Goal: Information Seeking & Learning: Compare options

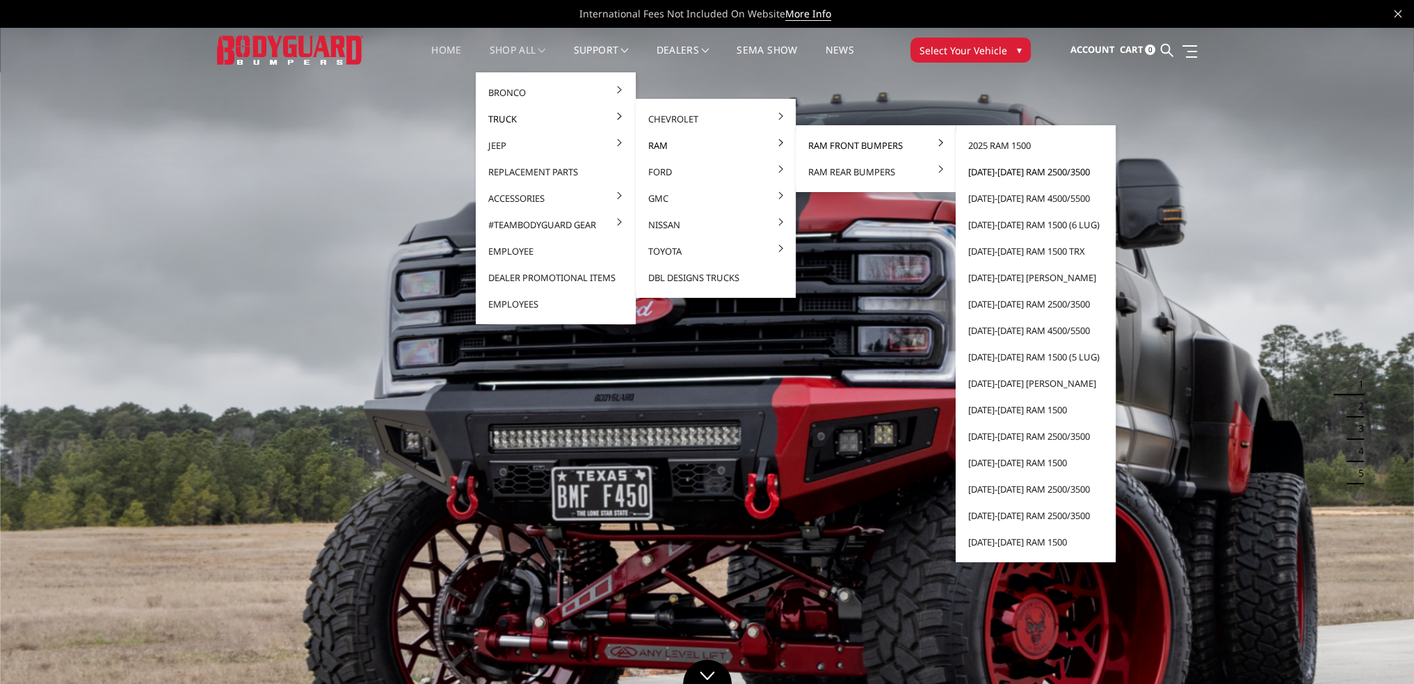
click at [1013, 173] on link "[DATE]-[DATE] Ram 2500/3500" at bounding box center [1035, 172] width 149 height 26
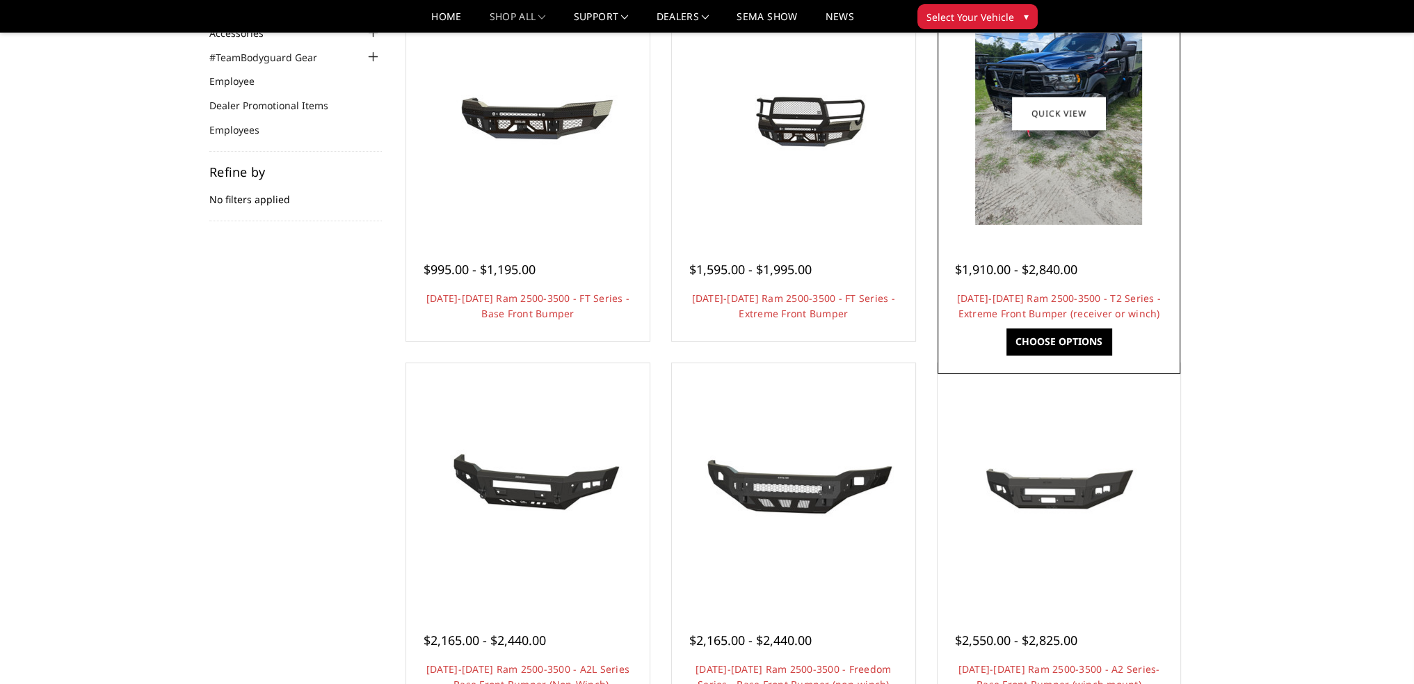
scroll to position [695, 0]
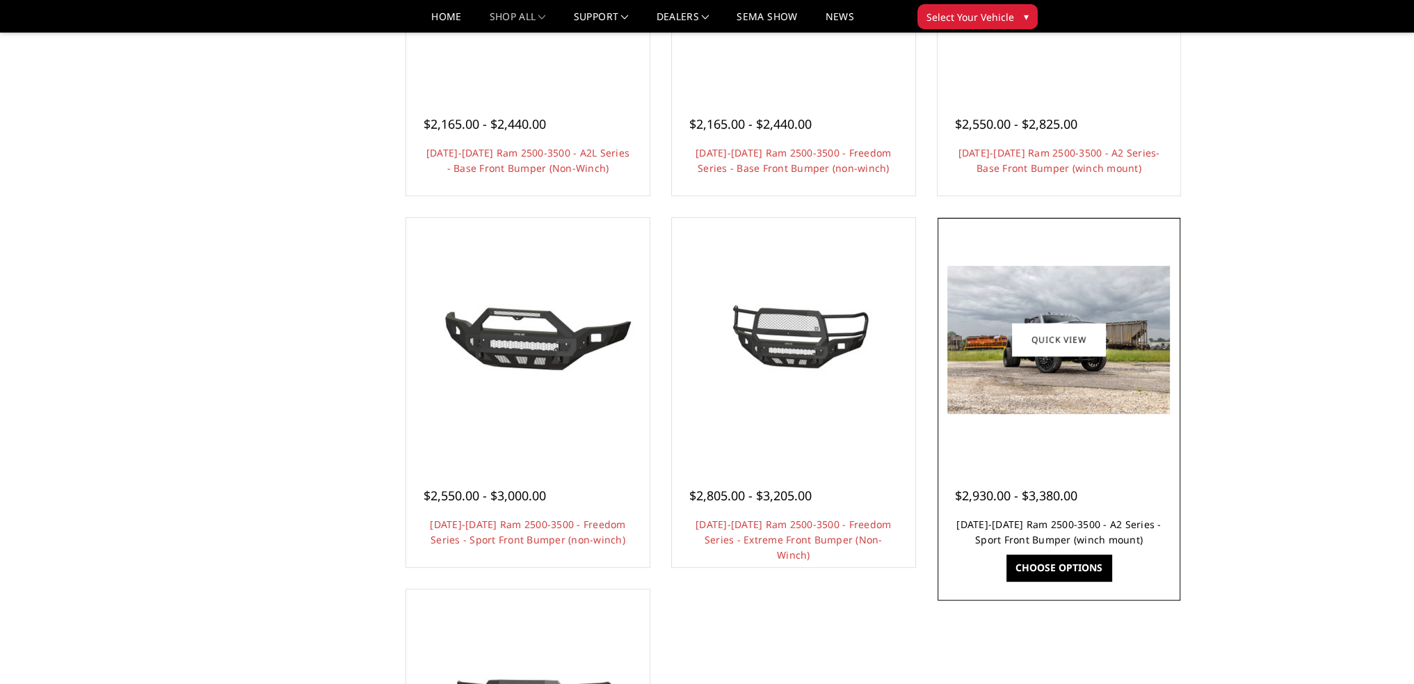
click at [1076, 523] on link "2019-2025 Ram 2500-3500 - A2 Series - Sport Front Bumper (winch mount)" at bounding box center [1058, 531] width 204 height 29
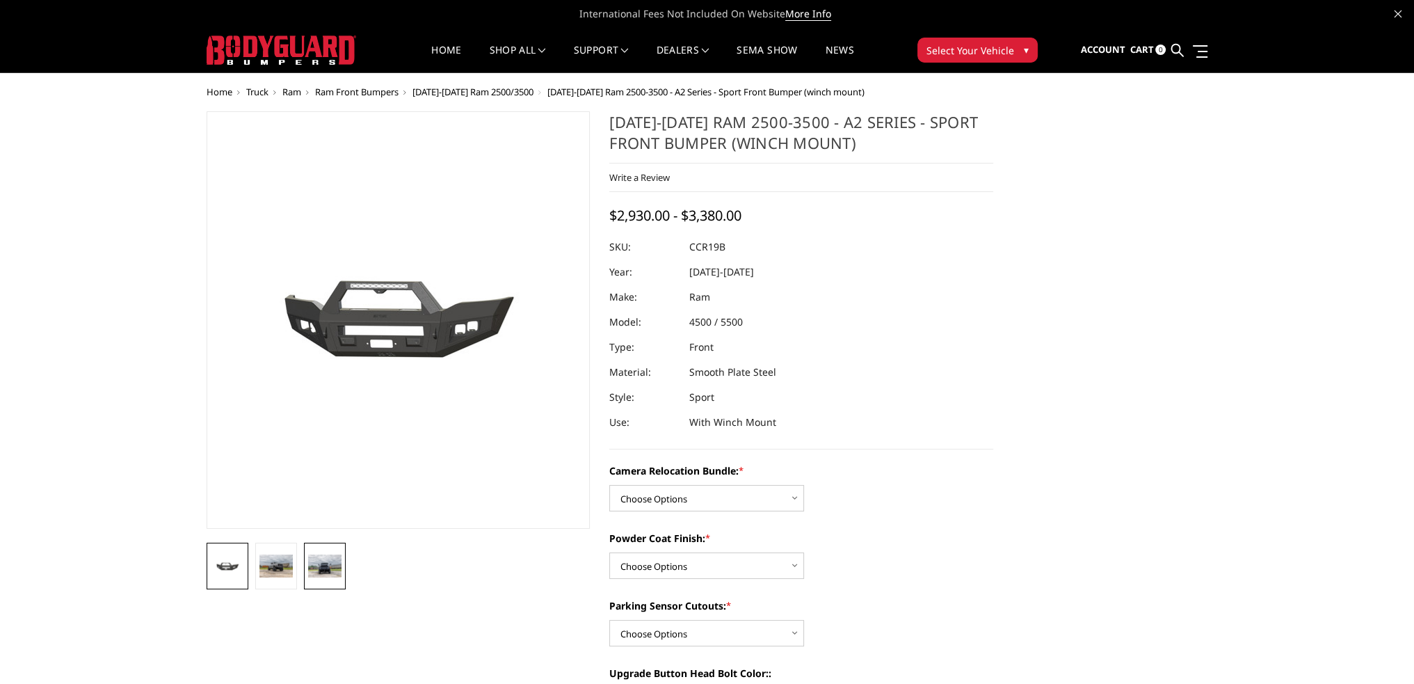
click at [309, 565] on img at bounding box center [324, 565] width 33 height 22
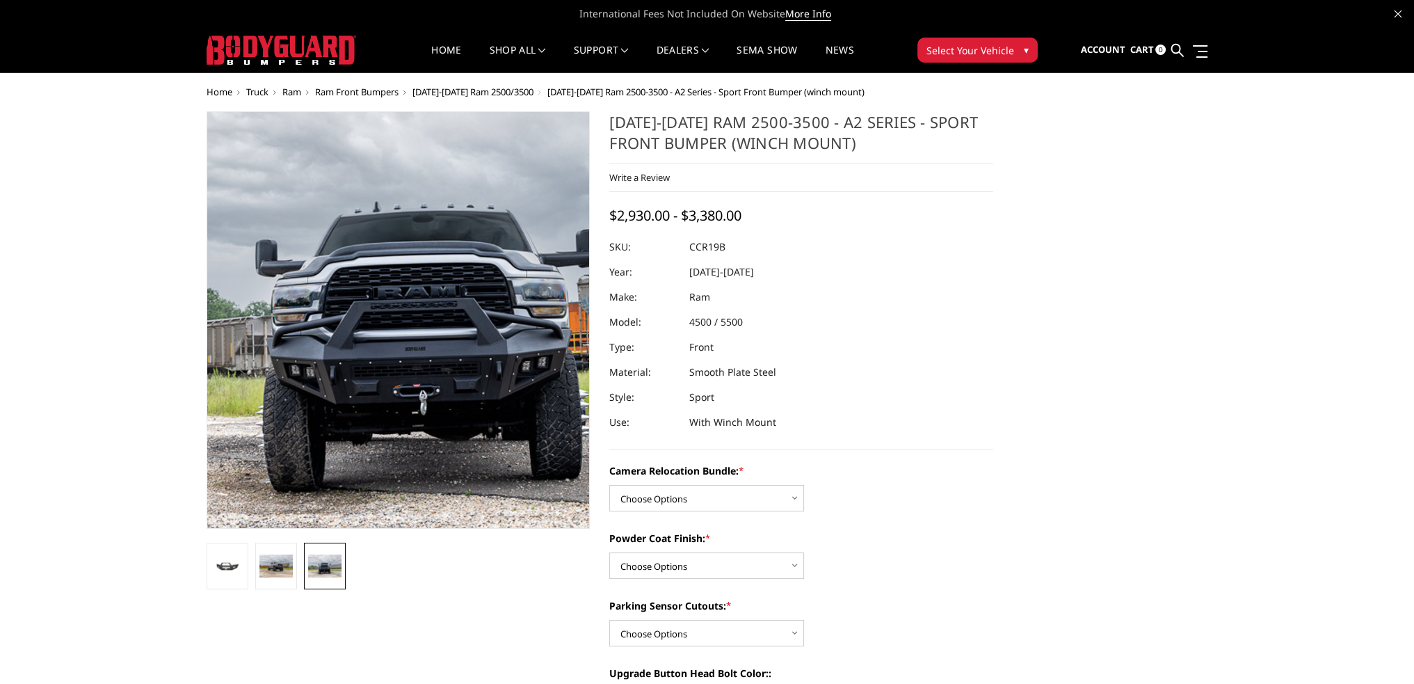
click at [373, 382] on img at bounding box center [432, 294] width 890 height 594
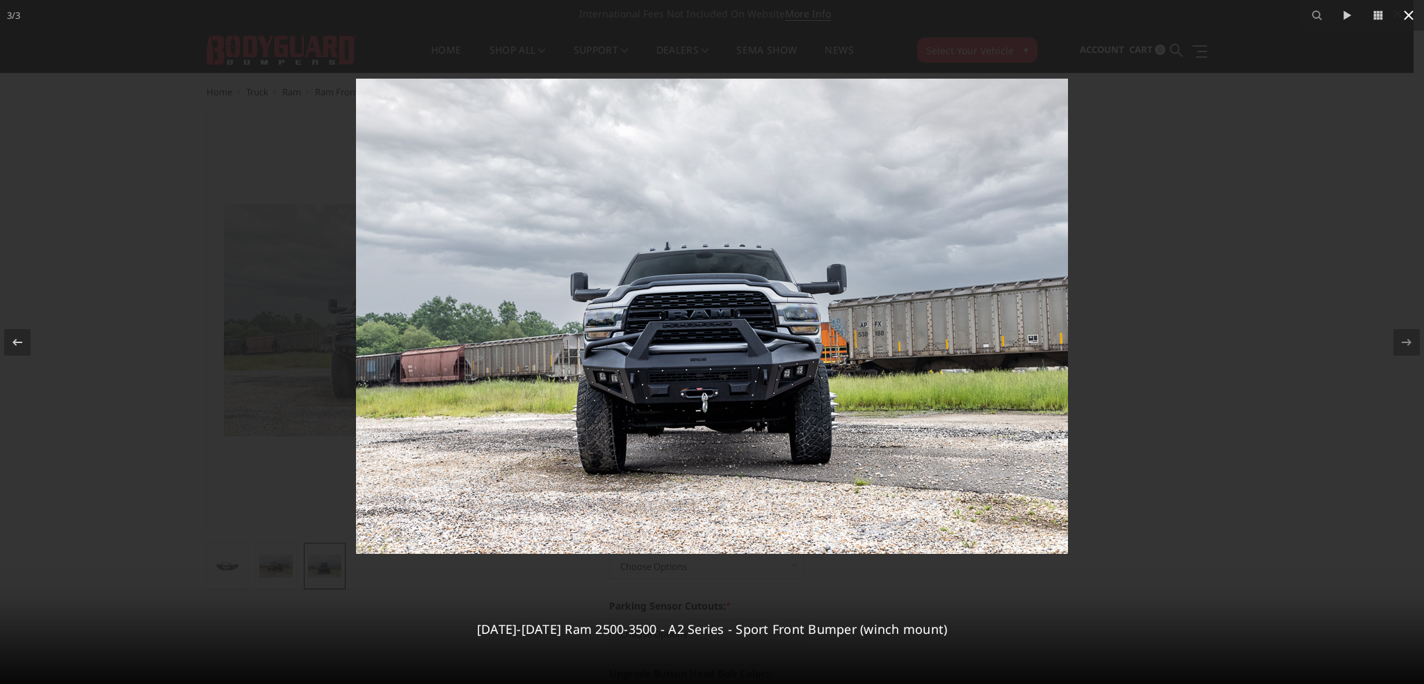
click at [1405, 16] on icon at bounding box center [1408, 15] width 17 height 17
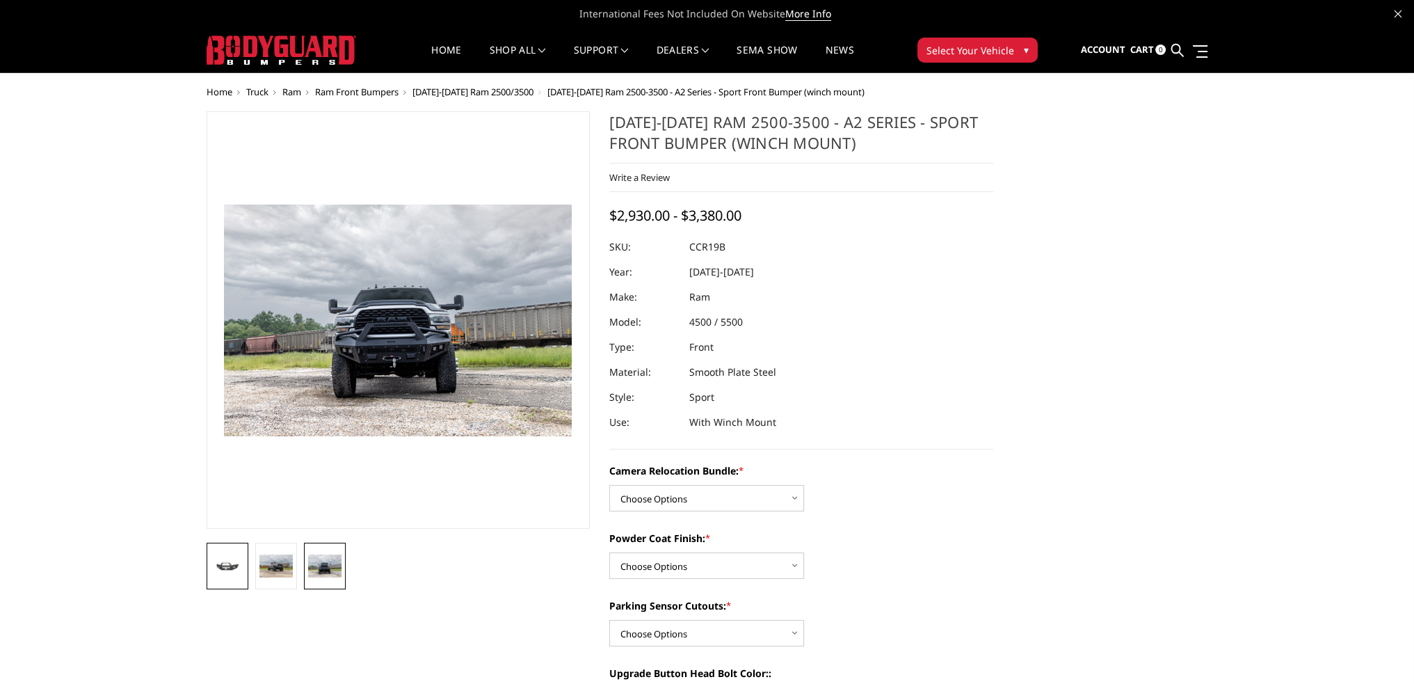
click at [232, 556] on link at bounding box center [228, 565] width 42 height 47
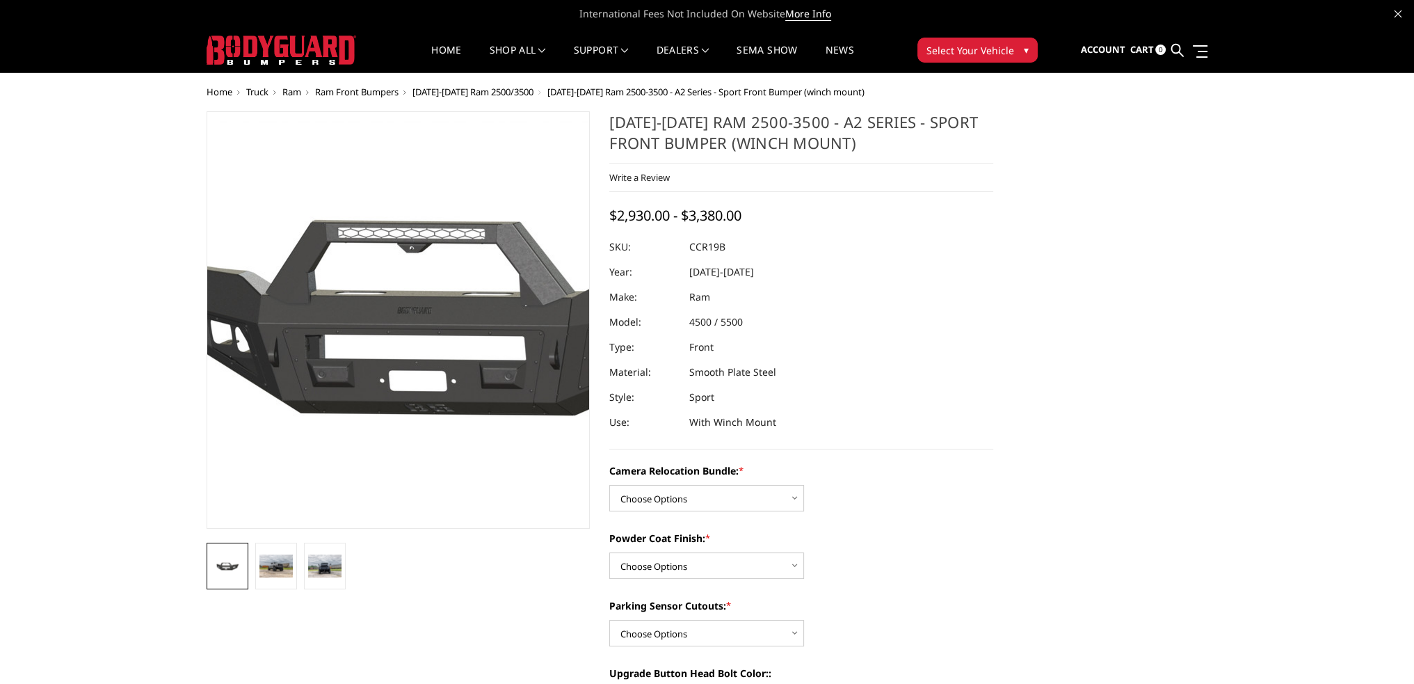
click at [352, 309] on img at bounding box center [460, 320] width 890 height 399
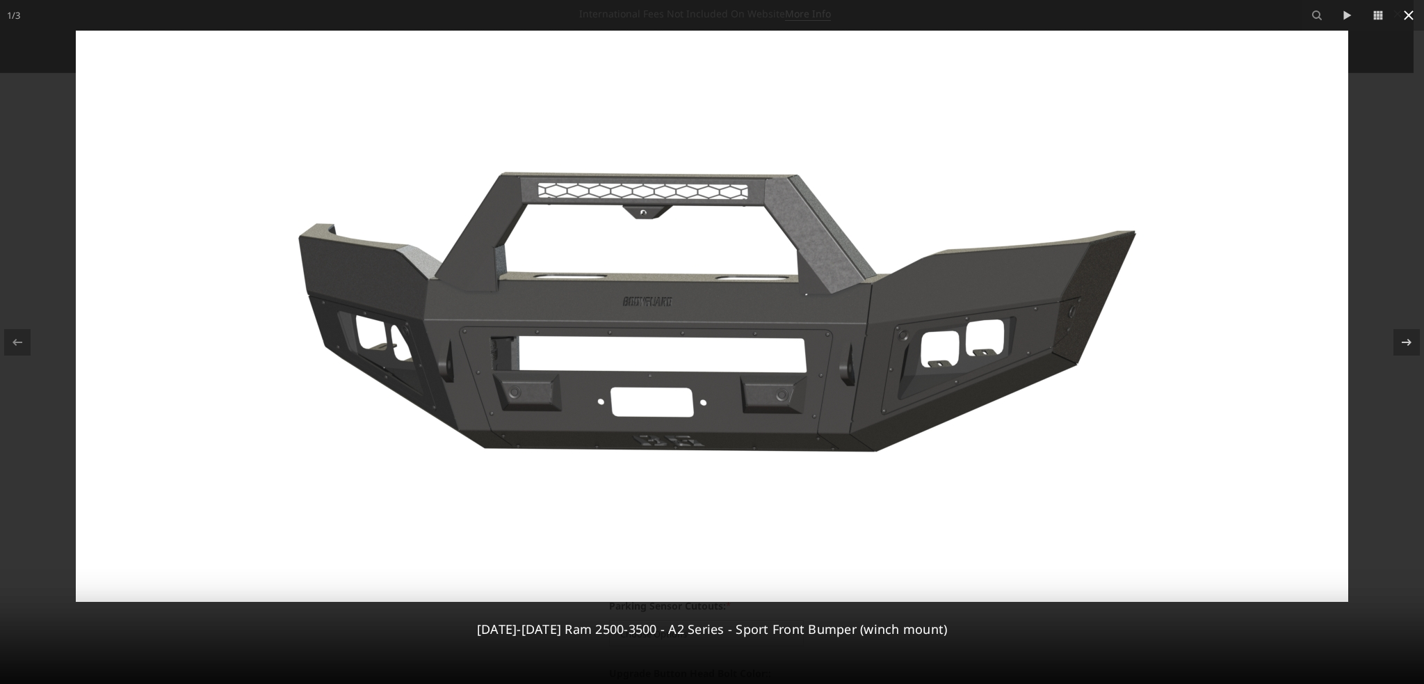
click at [1406, 13] on icon at bounding box center [1408, 15] width 17 height 17
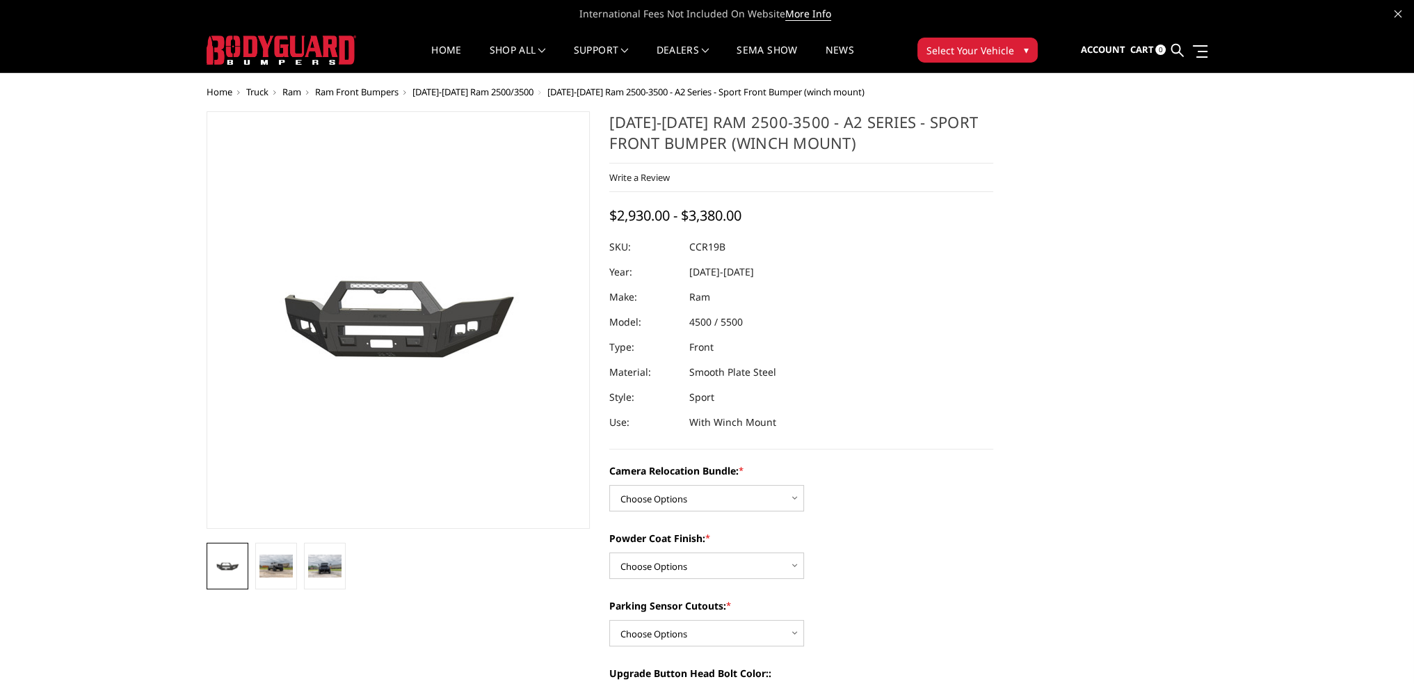
click at [458, 88] on span "[DATE]-[DATE] Ram 2500/3500" at bounding box center [472, 92] width 121 height 13
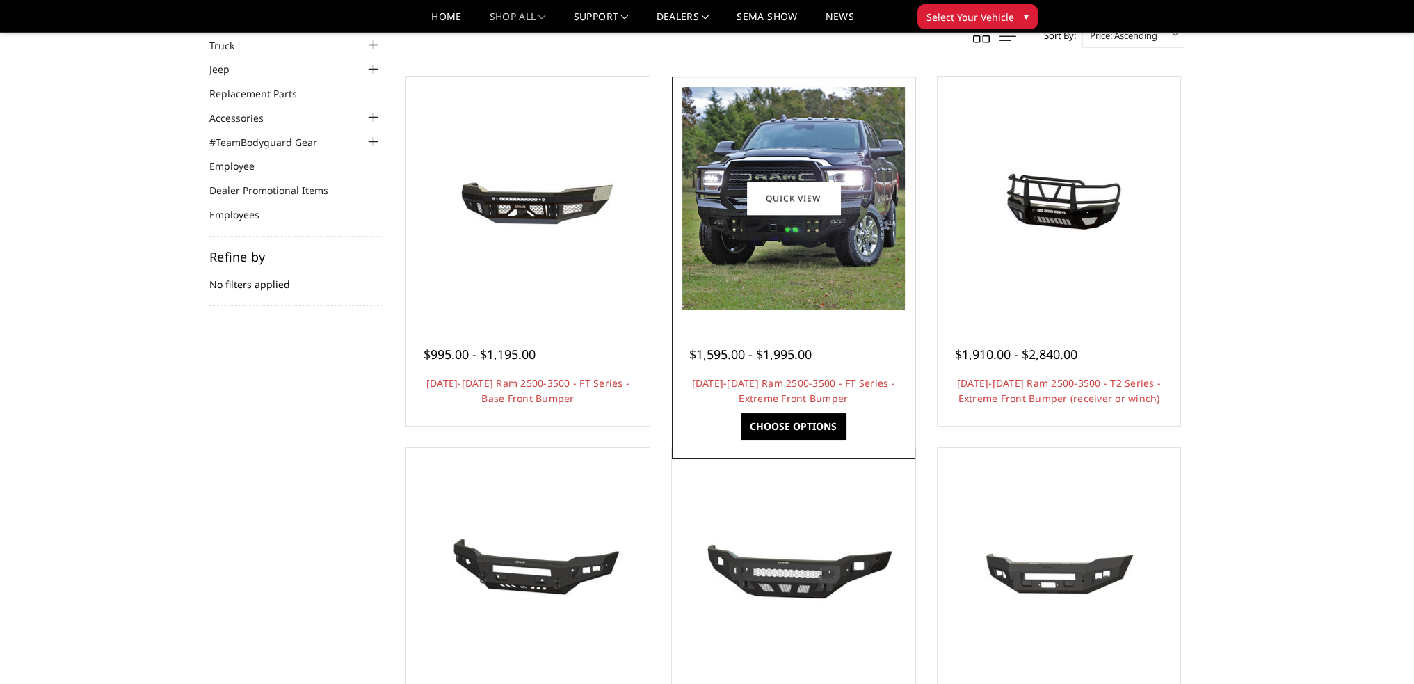
scroll to position [70, 0]
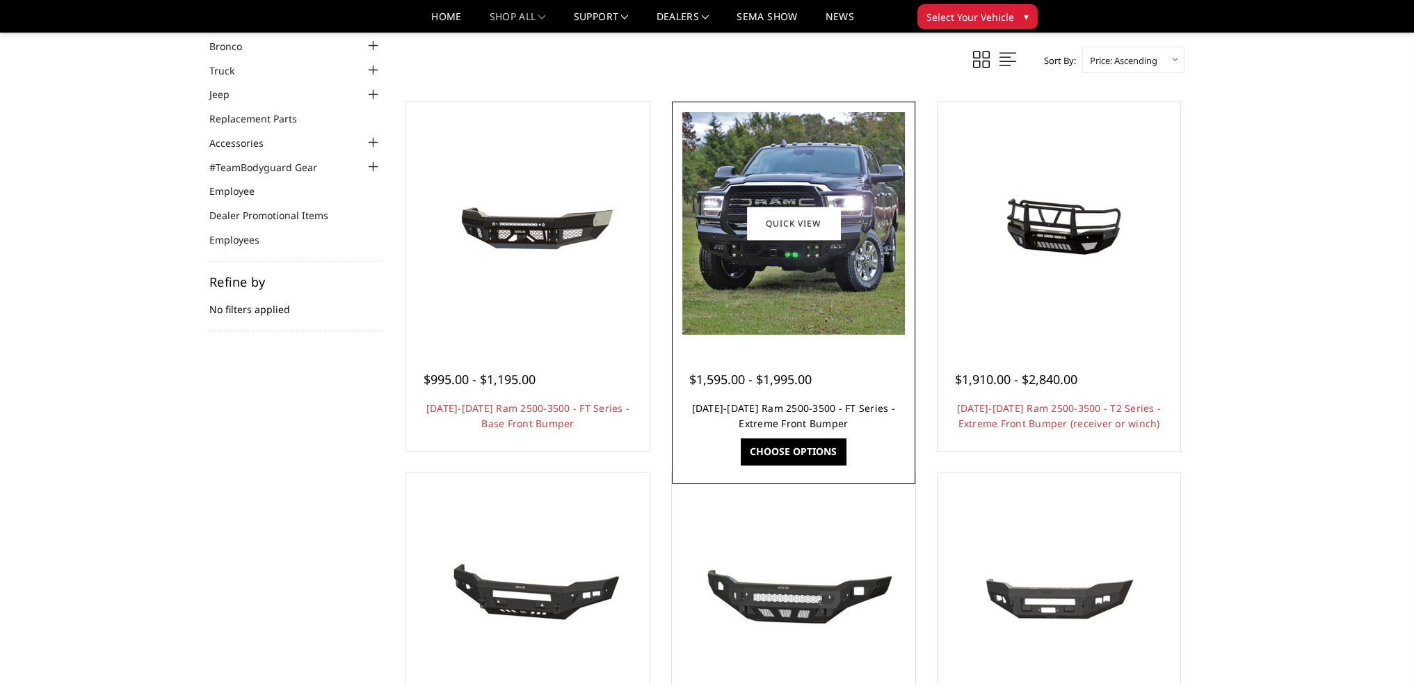
click at [804, 411] on link "2019-2025 Ram 2500-3500 - FT Series - Extreme Front Bumper" at bounding box center [793, 415] width 203 height 29
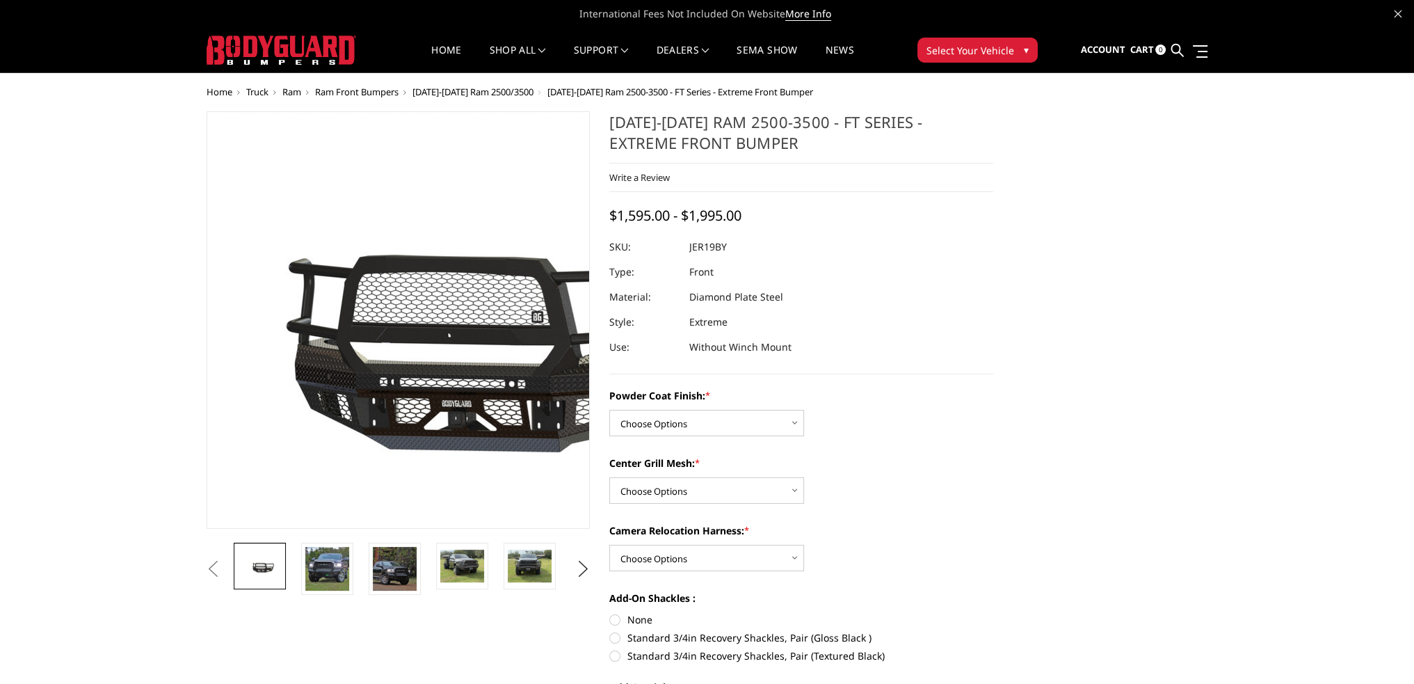
click at [370, 443] on img at bounding box center [436, 321] width 890 height 416
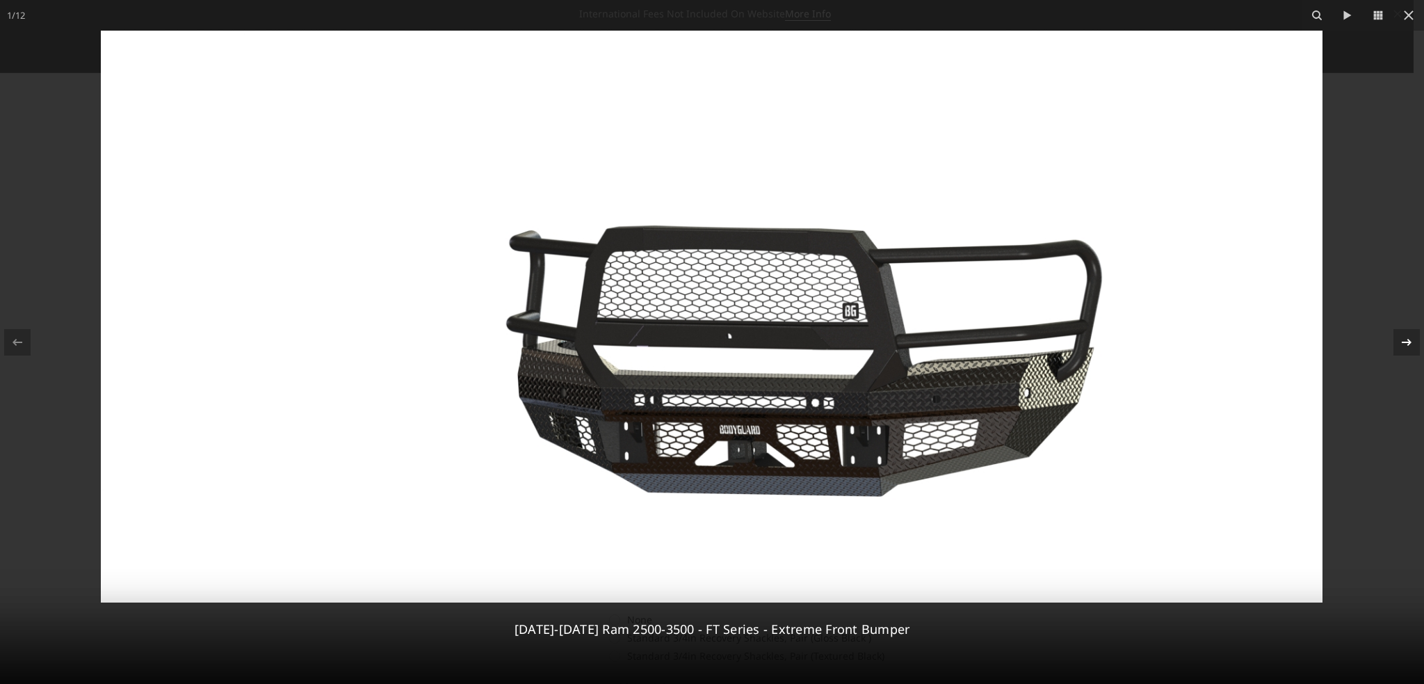
click at [1413, 341] on icon at bounding box center [1406, 342] width 17 height 17
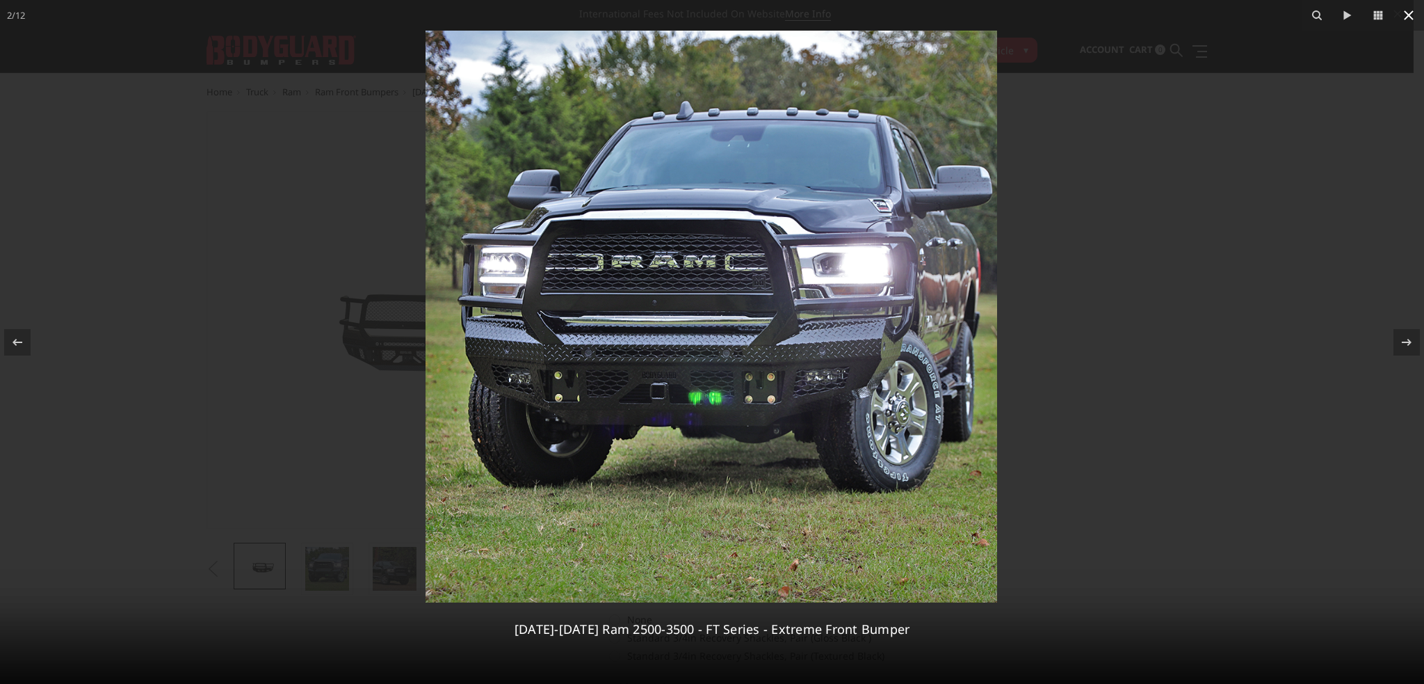
click at [1409, 9] on icon at bounding box center [1408, 15] width 17 height 17
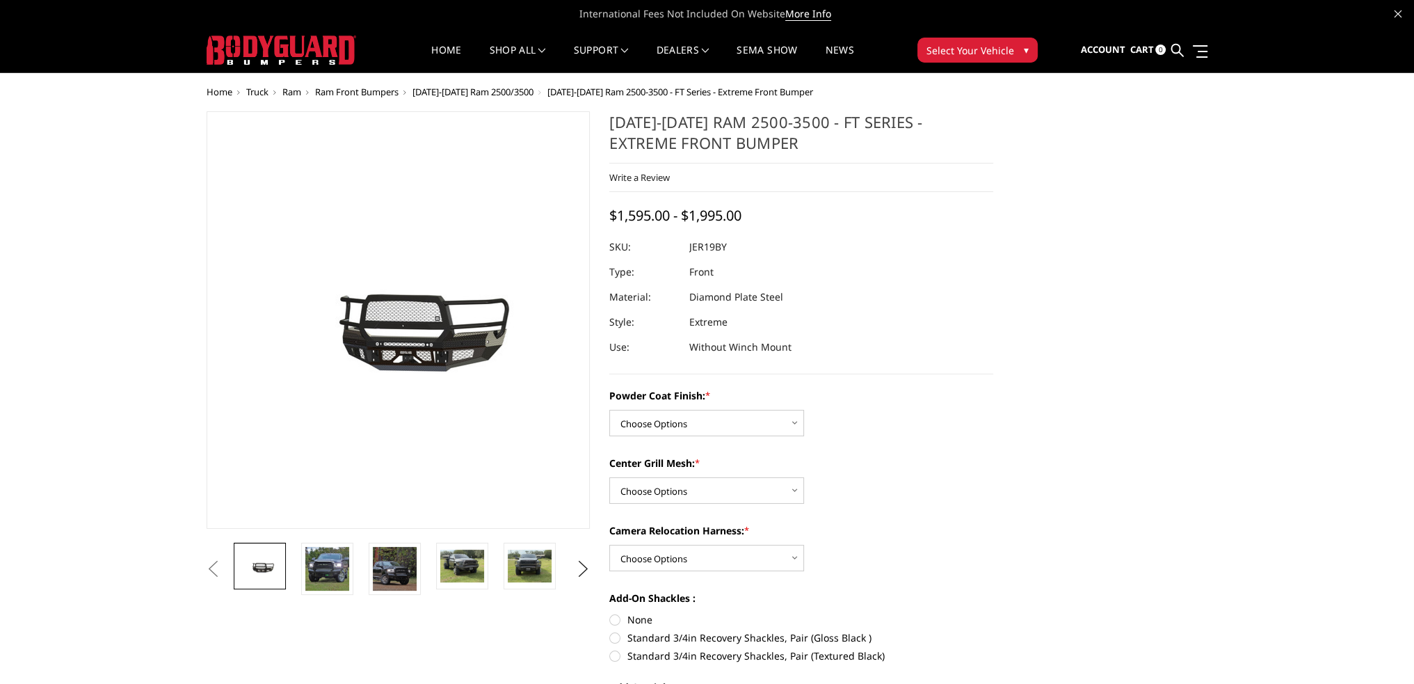
click at [484, 92] on span "[DATE]-[DATE] Ram 2500/3500" at bounding box center [472, 92] width 121 height 13
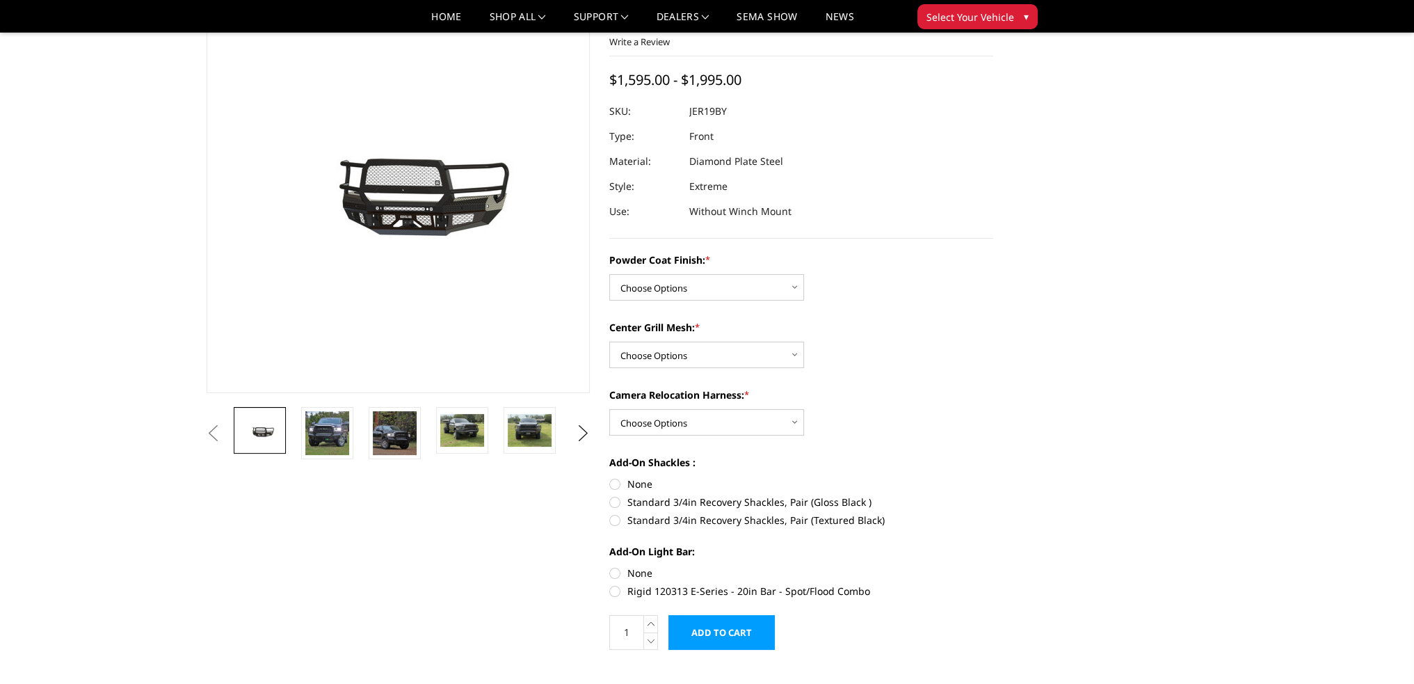
scroll to position [168, 0]
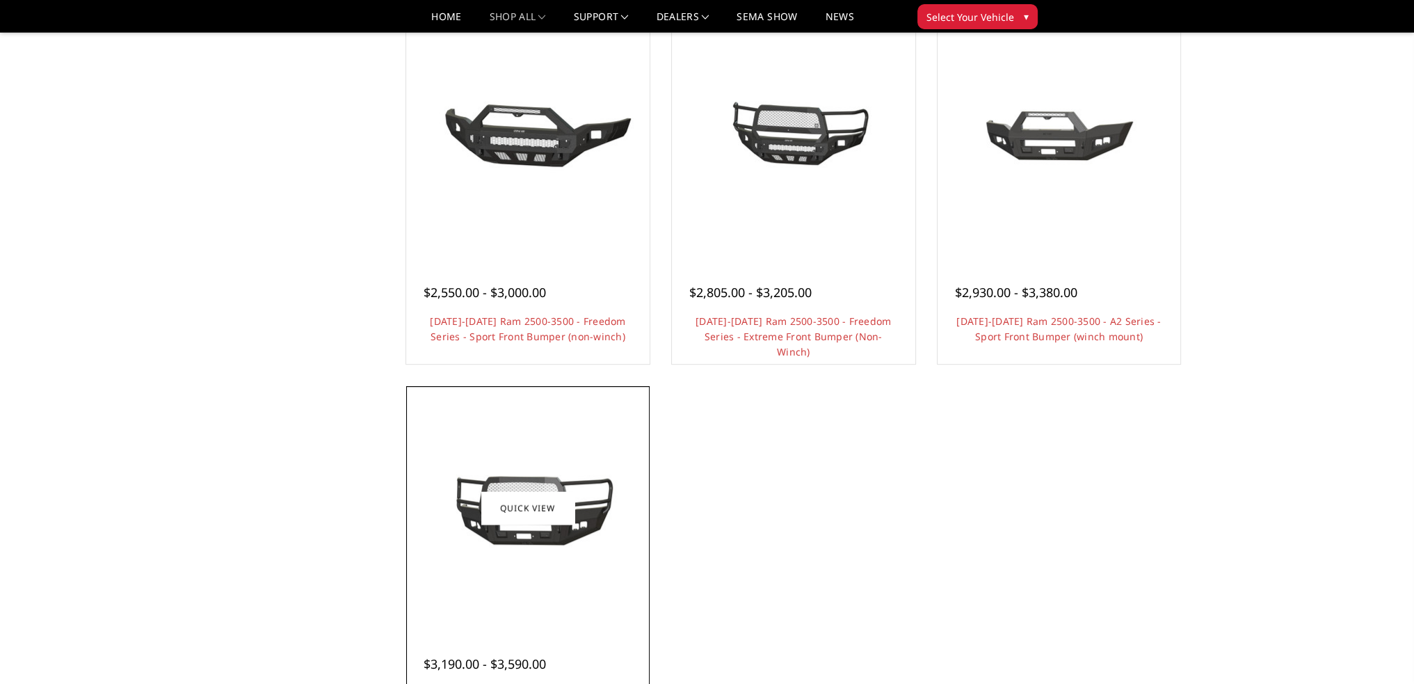
scroll to position [904, 0]
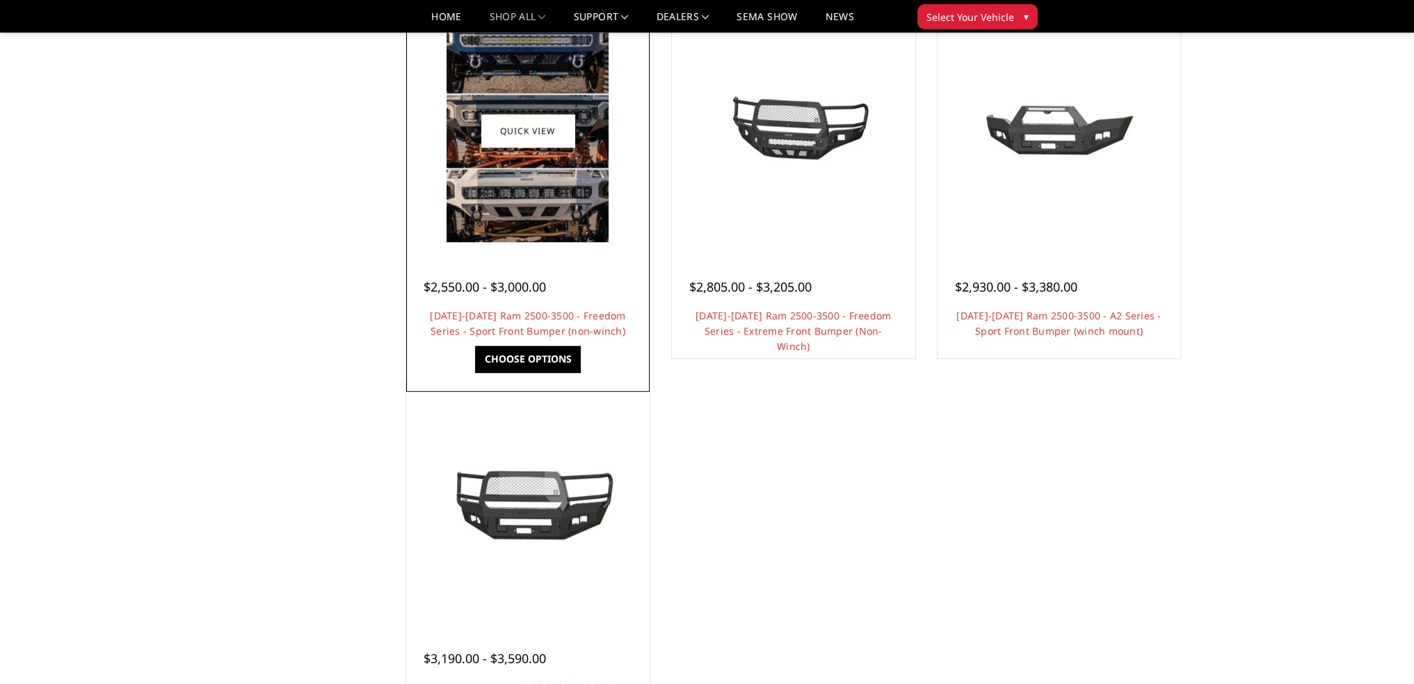
click at [528, 297] on div "$2,550.00 - $3,000.00 2019-2025 Ram 2500-3500 - Freedom Series - Sport Front Bu…" at bounding box center [528, 302] width 236 height 106
click at [536, 316] on link "2019-2025 Ram 2500-3500 - Freedom Series - Sport Front Bumper (non-winch)" at bounding box center [527, 323] width 195 height 29
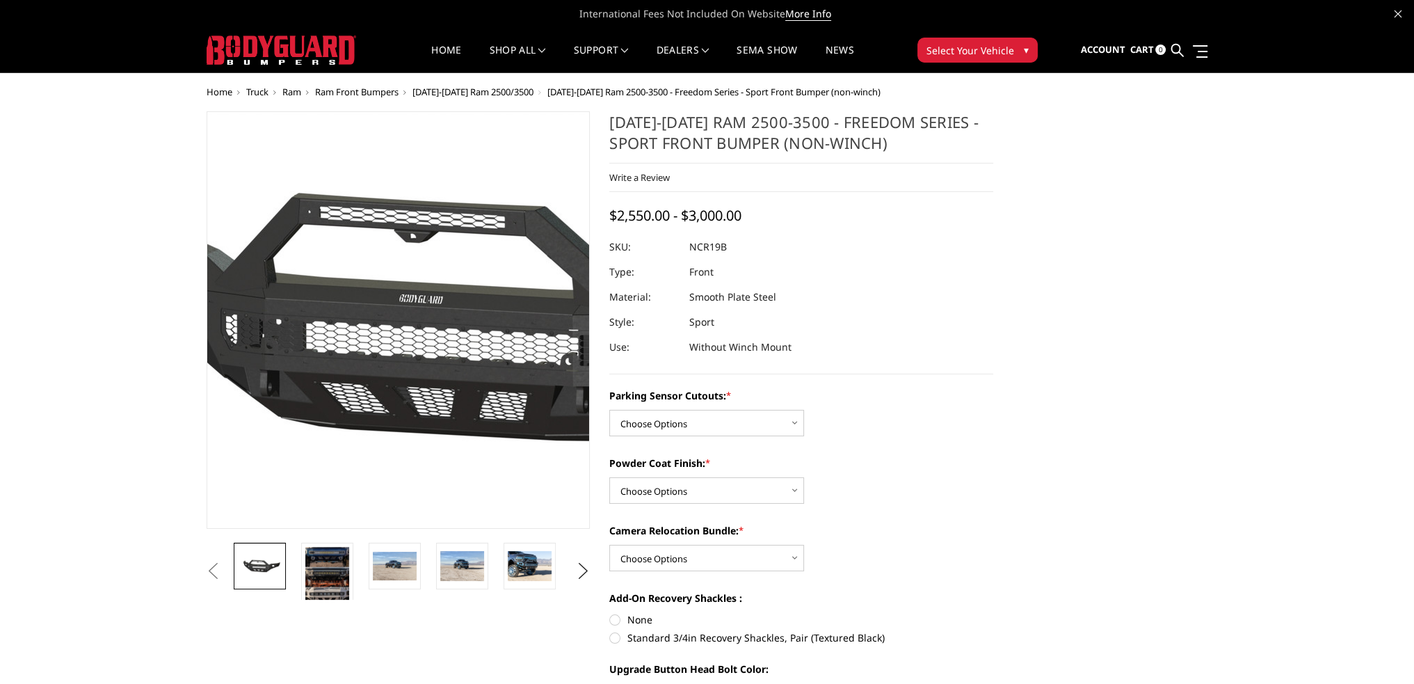
click at [355, 455] on img at bounding box center [456, 321] width 890 height 416
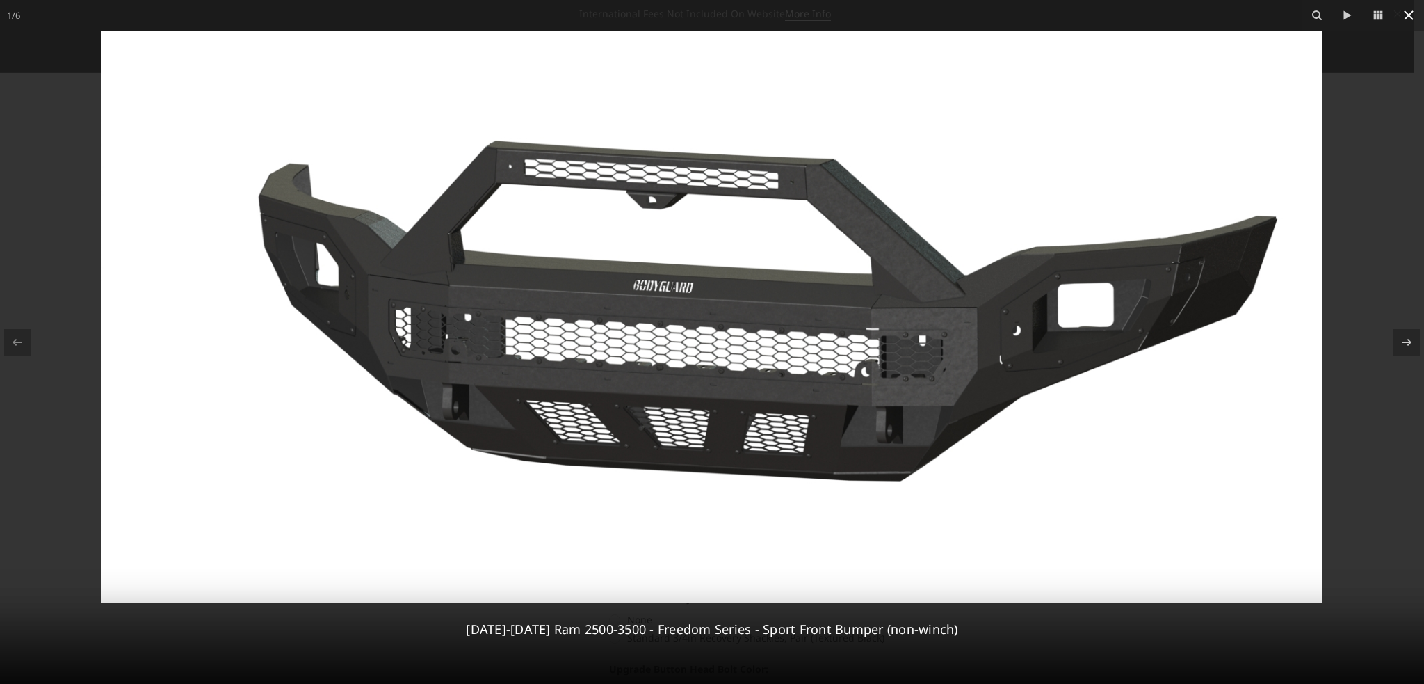
click at [1409, 21] on icon at bounding box center [1408, 15] width 17 height 17
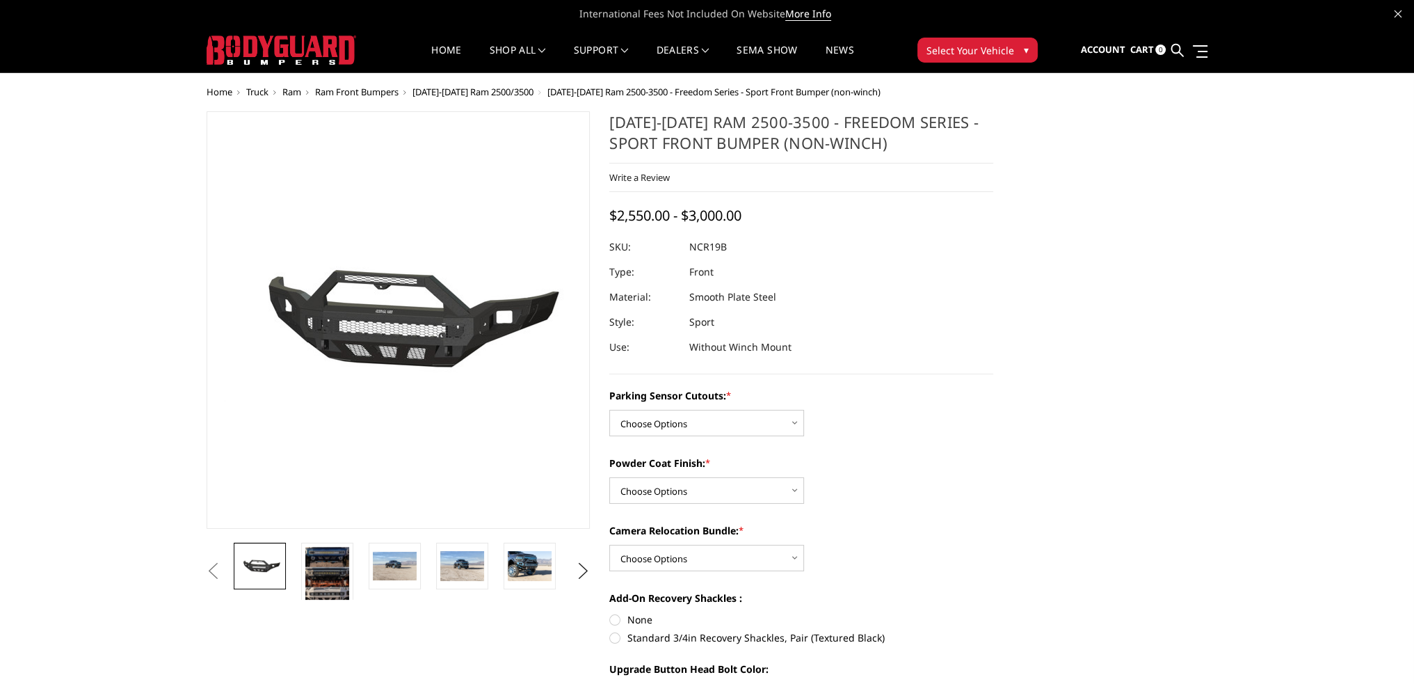
click at [482, 91] on span "[DATE]-[DATE] Ram 2500/3500" at bounding box center [472, 92] width 121 height 13
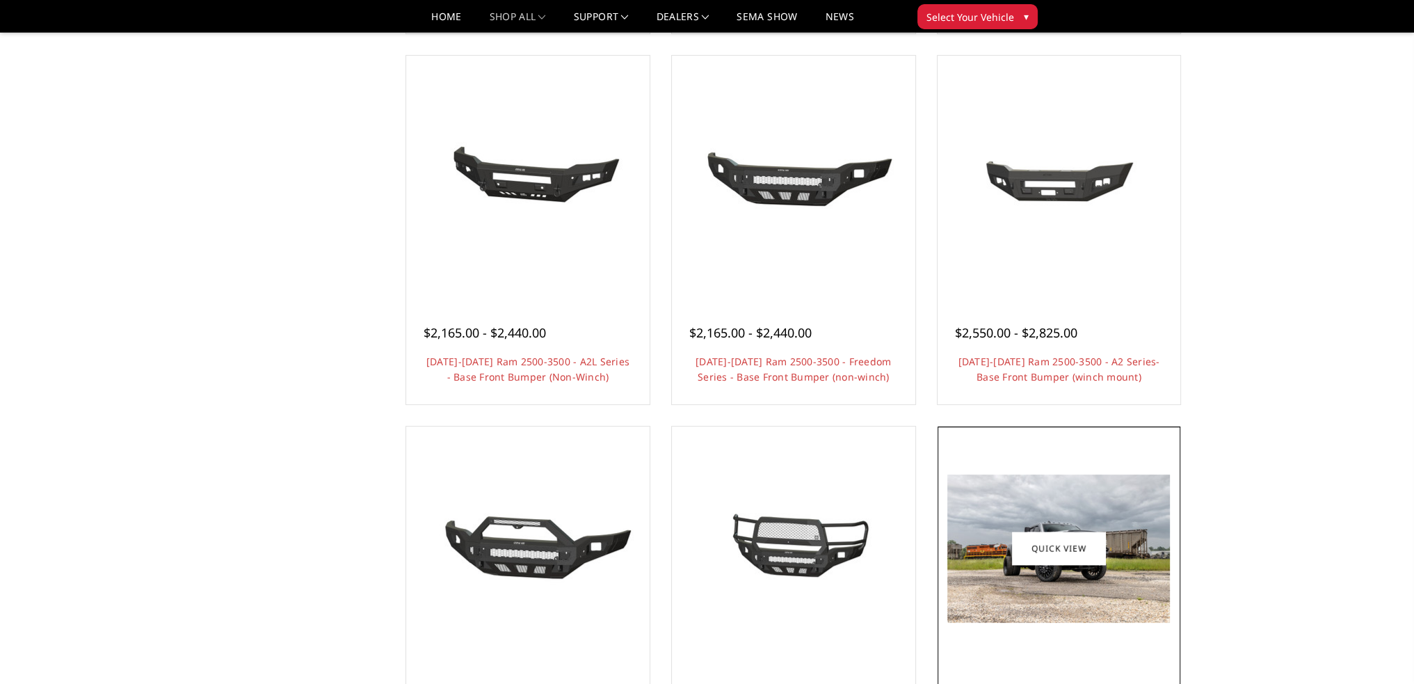
scroll to position [904, 0]
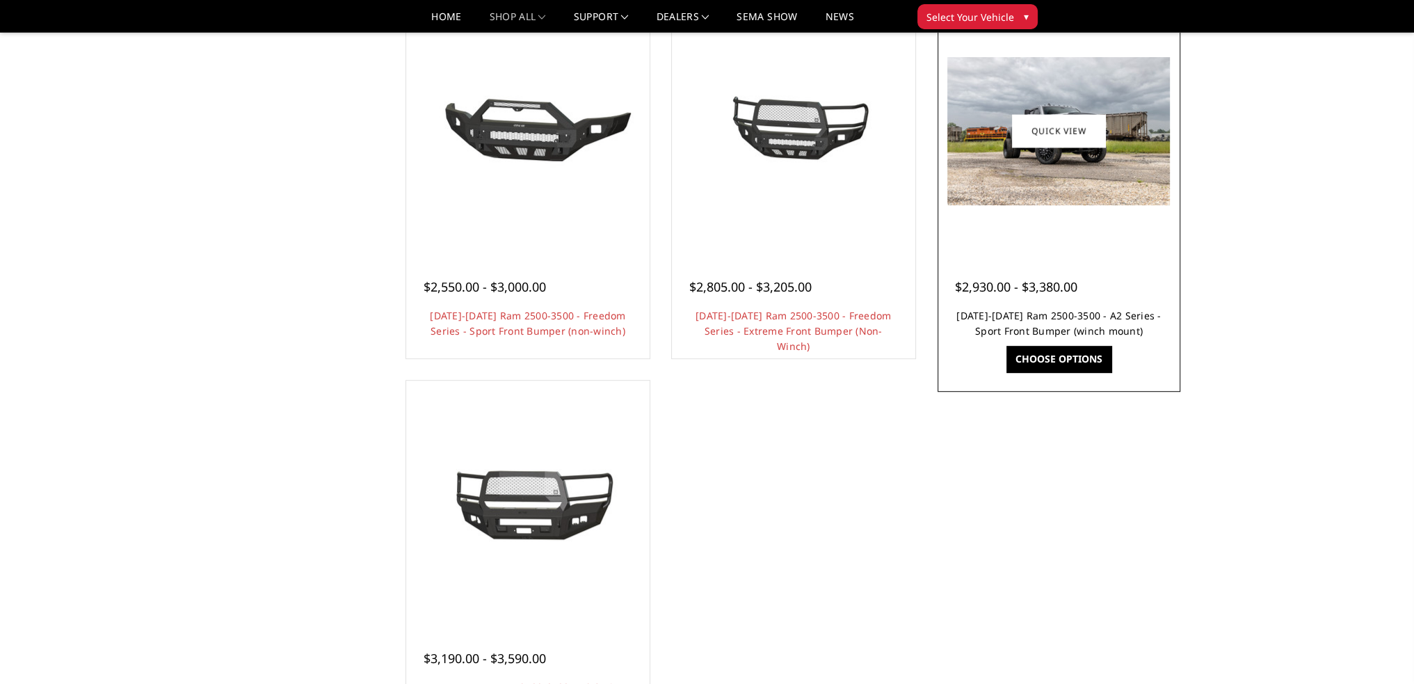
click at [1044, 319] on link "[DATE]-[DATE] Ram 2500-3500 - A2 Series - Sport Front Bumper (winch mount)" at bounding box center [1058, 323] width 204 height 29
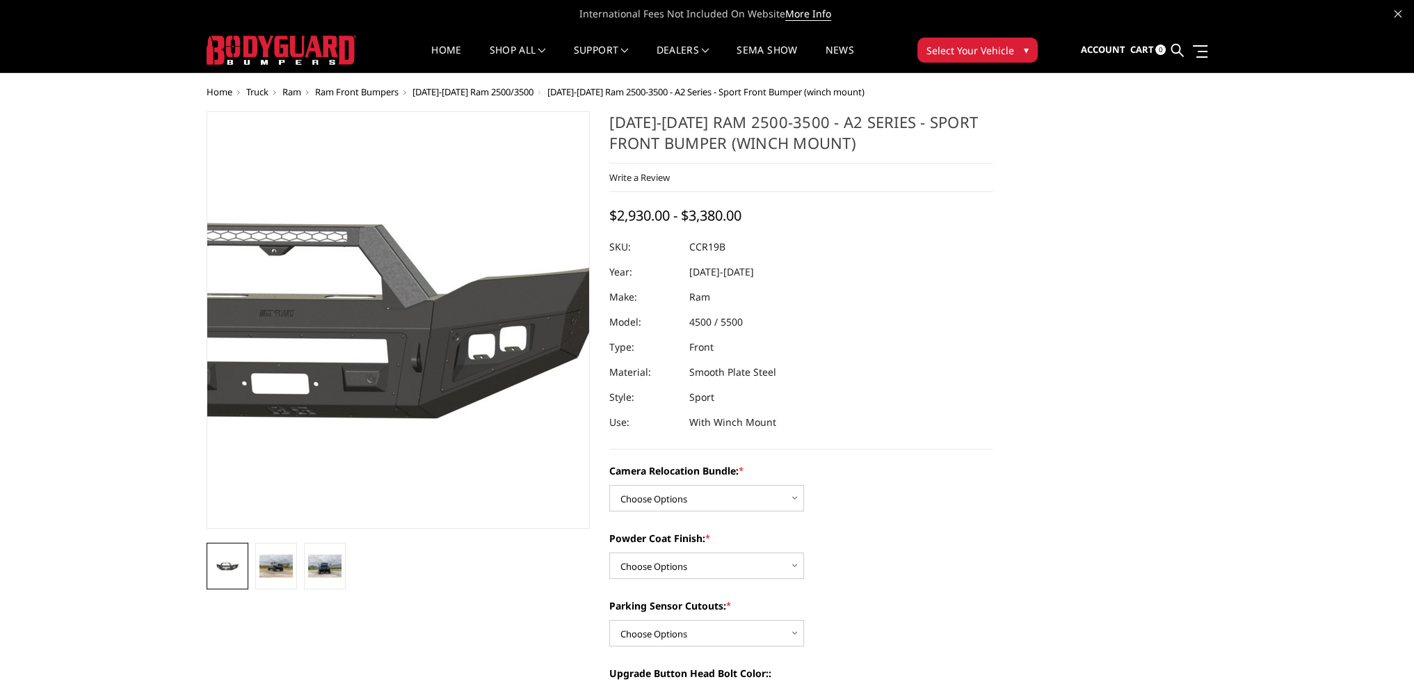
click at [456, 389] on img at bounding box center [322, 323] width 890 height 399
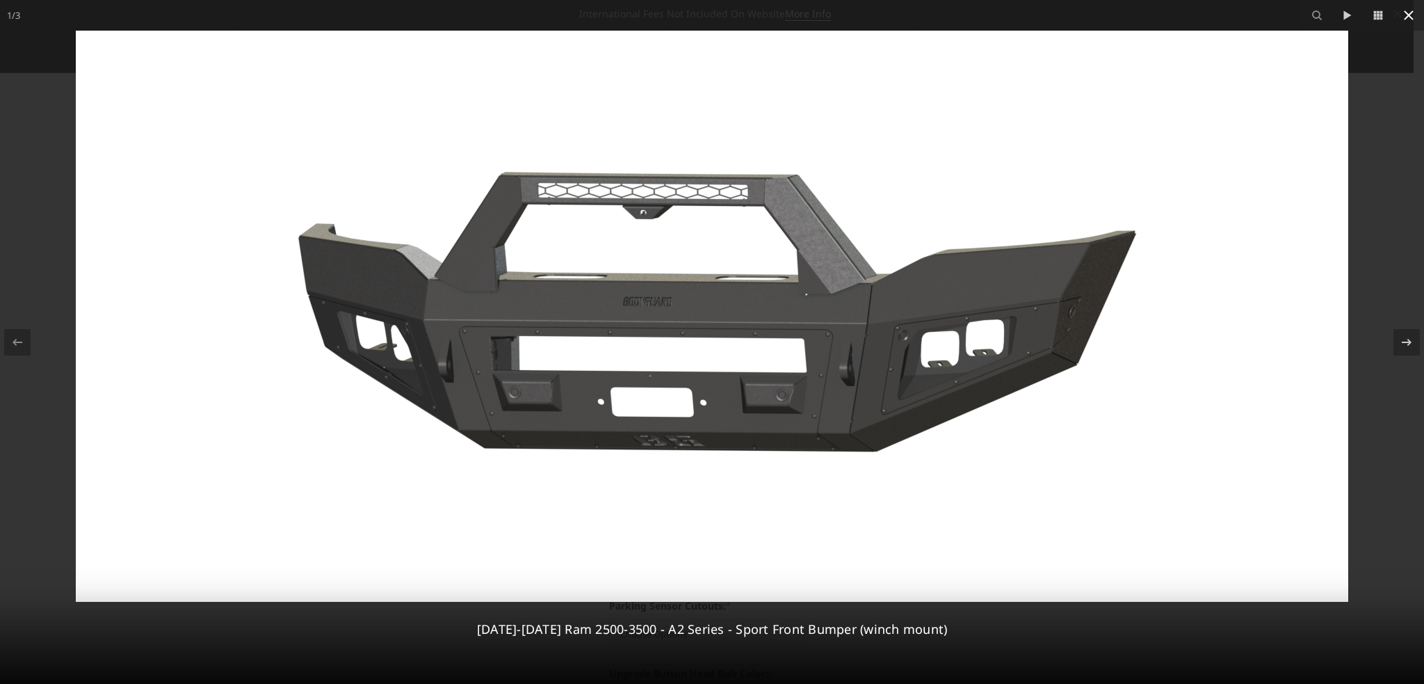
click at [1402, 19] on icon at bounding box center [1408, 15] width 17 height 17
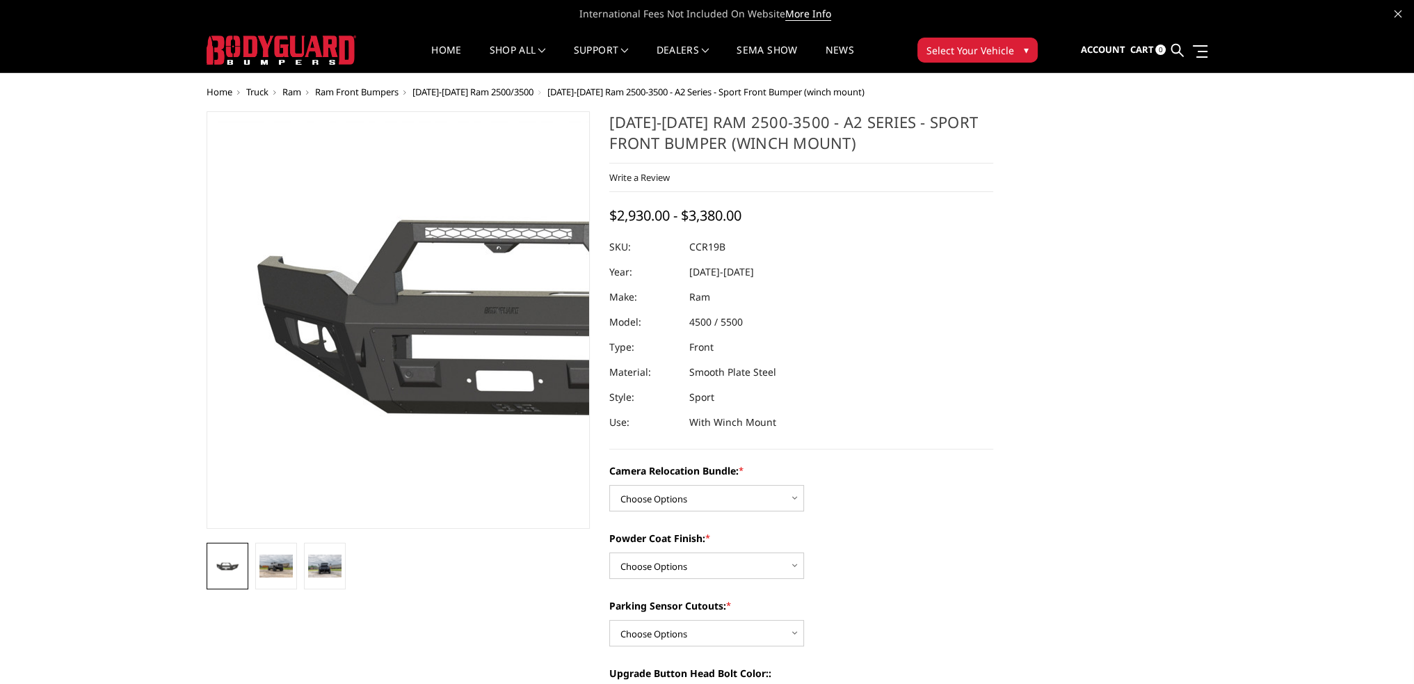
click at [286, 321] on img at bounding box center [547, 320] width 890 height 399
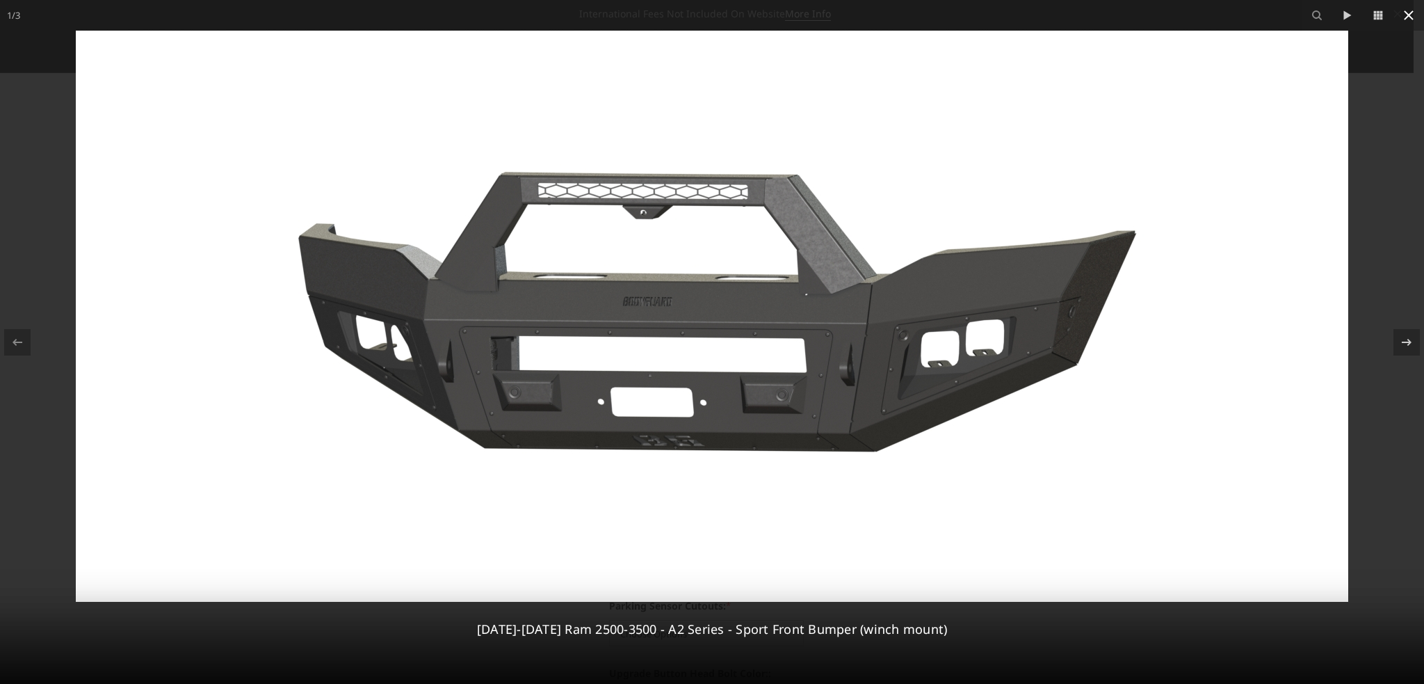
click at [1407, 18] on icon at bounding box center [1408, 15] width 17 height 17
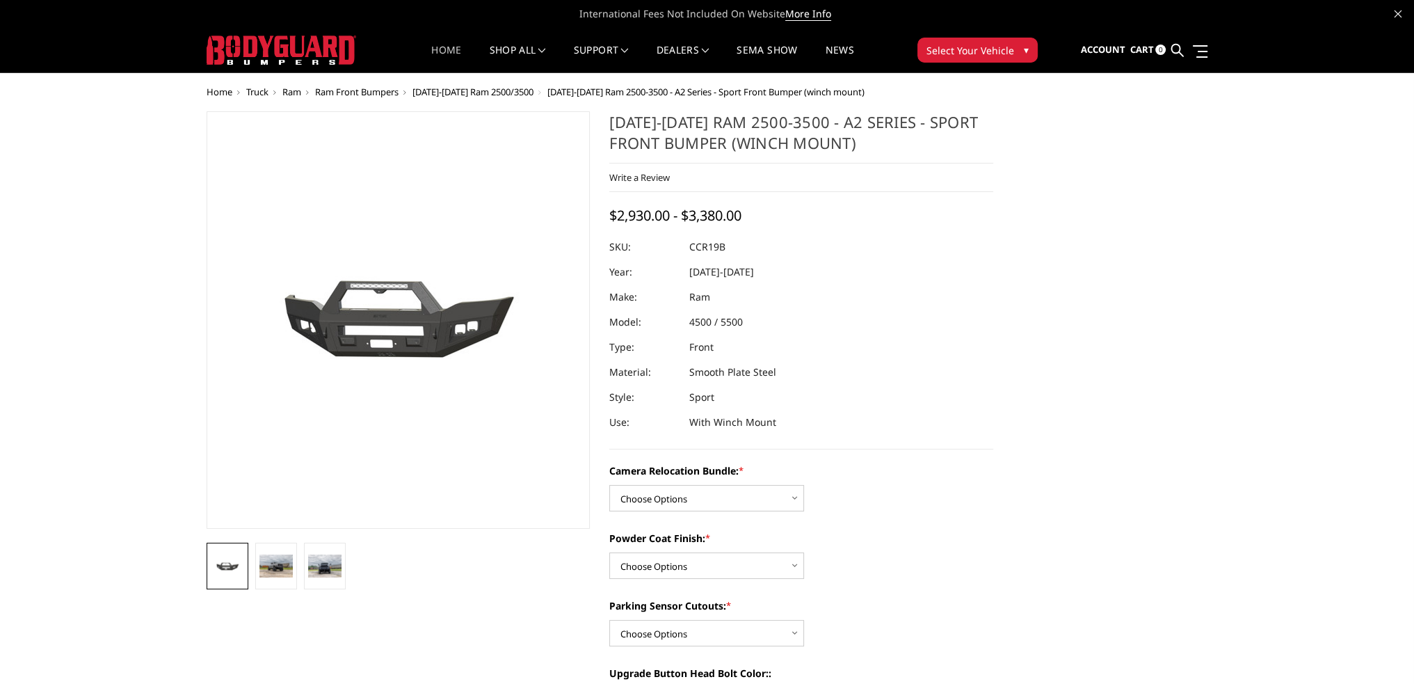
click at [434, 49] on link "Home" at bounding box center [446, 58] width 30 height 27
